Goal: Find contact information: Find contact information

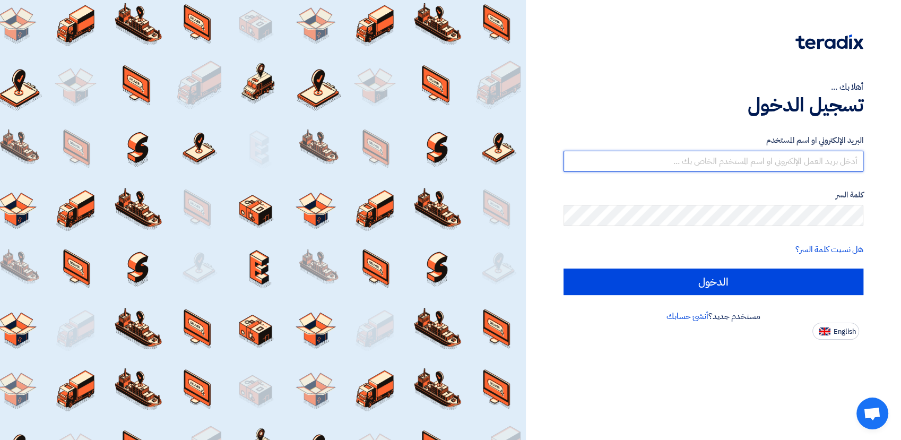
click at [759, 165] on input "text" at bounding box center [714, 161] width 300 height 21
paste input "[EMAIL_ADDRESS][DOMAIN_NAME]"
type input "[EMAIL_ADDRESS][DOMAIN_NAME]"
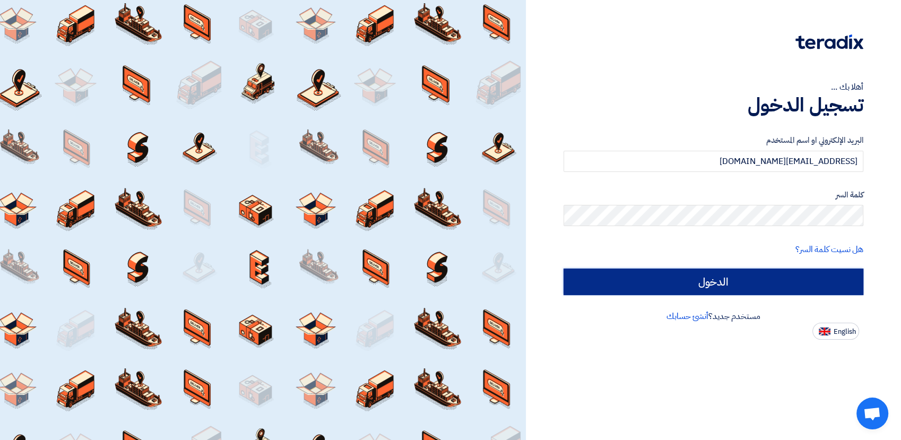
click at [760, 283] on input "الدخول" at bounding box center [714, 282] width 300 height 27
type input "Sign in"
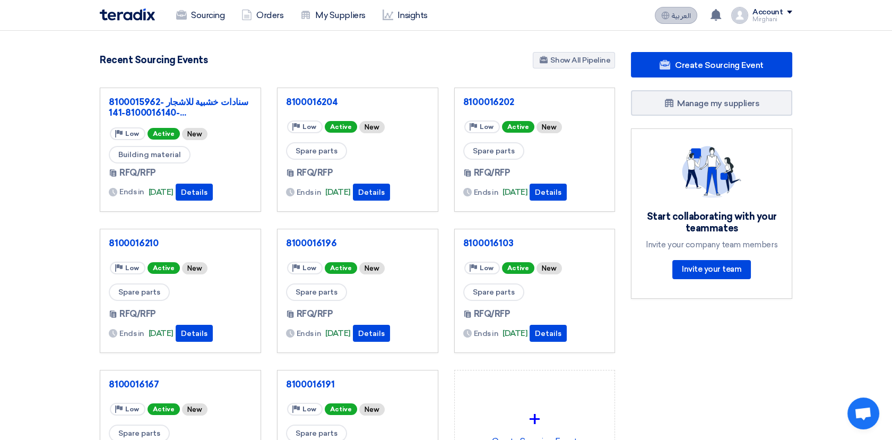
click at [685, 15] on span "العربية" at bounding box center [681, 15] width 19 height 7
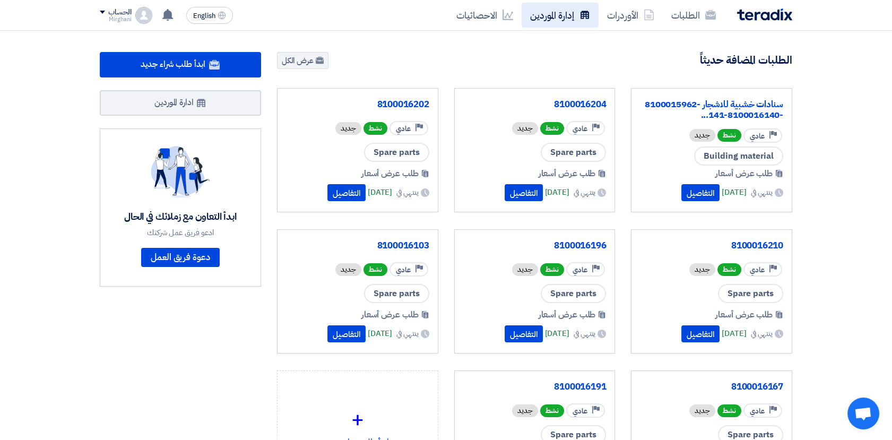
click at [571, 12] on link "إدارة الموردين" at bounding box center [560, 15] width 77 height 25
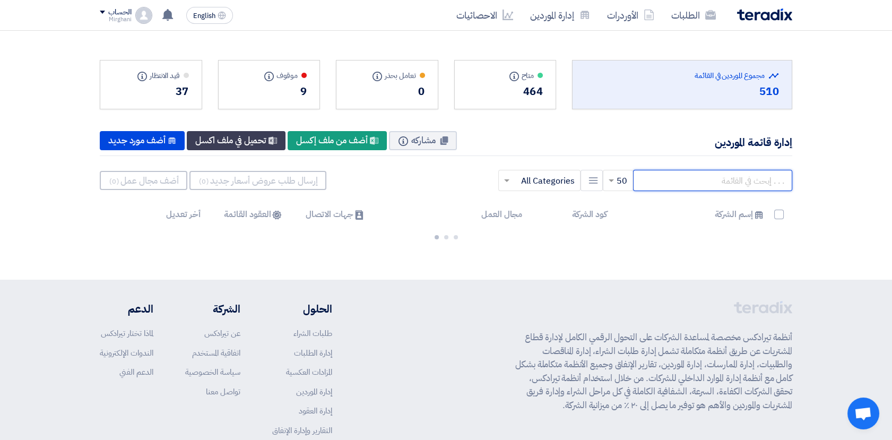
click at [728, 186] on input "text" at bounding box center [712, 180] width 159 height 21
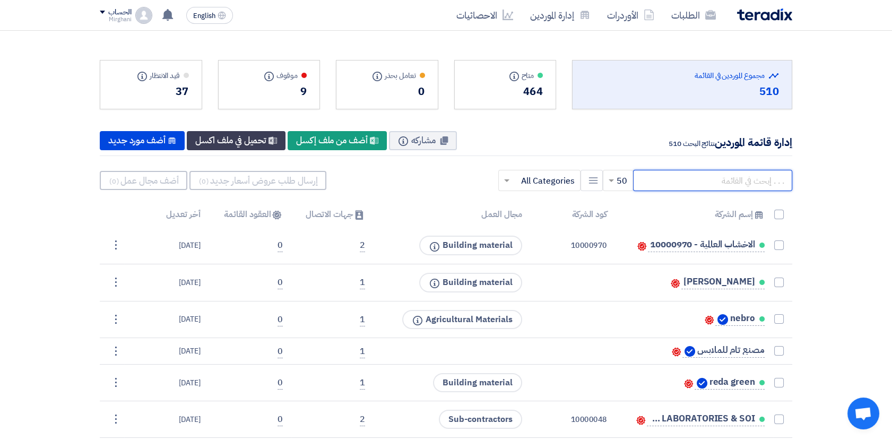
paste input "10000993"
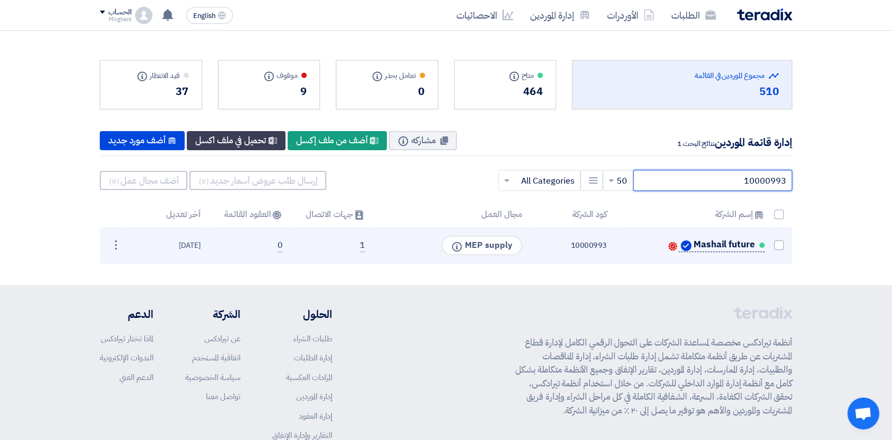
type input "10000993"
click at [723, 244] on span "Mashail future" at bounding box center [725, 244] width 62 height 8
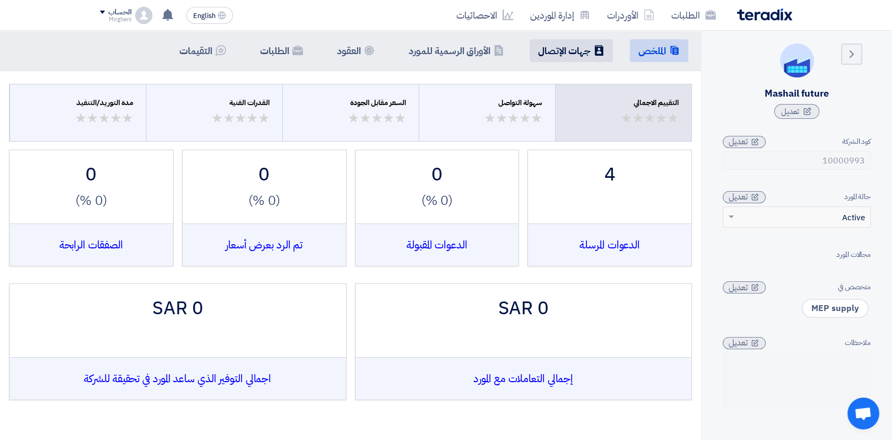
click at [561, 59] on li "Contacts جهات الإتصال" at bounding box center [571, 50] width 83 height 23
